Goal: Information Seeking & Learning: Learn about a topic

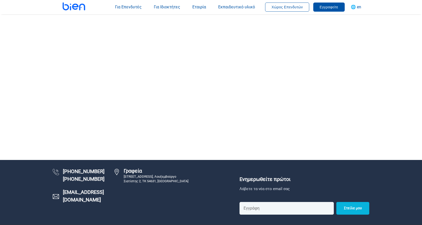
scroll to position [101, 0]
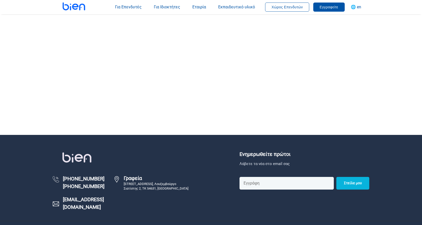
scroll to position [101, 0]
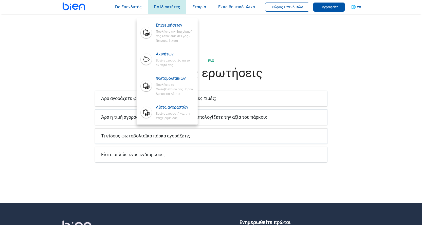
scroll to position [1013, 0]
